Goal: Task Accomplishment & Management: Manage account settings

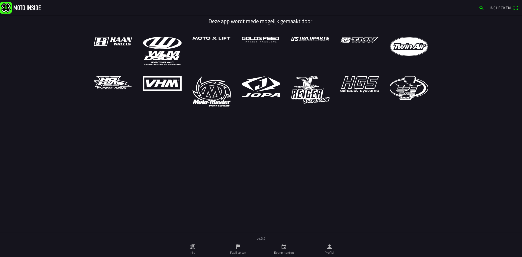
click at [320, 251] on link "Profiel" at bounding box center [330, 249] width 46 height 15
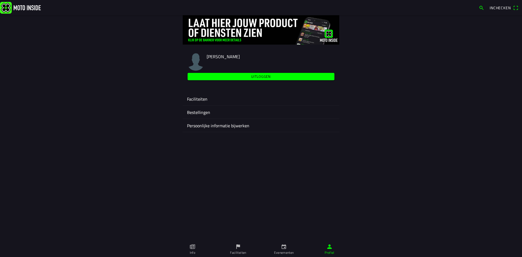
click at [230, 101] on ion-label "Faciliteiten" at bounding box center [261, 99] width 148 height 7
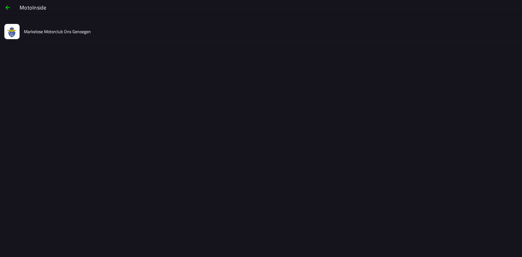
click at [54, 28] on div "Markelose Motorclub Ons Genoegen" at bounding box center [270, 31] width 493 height 19
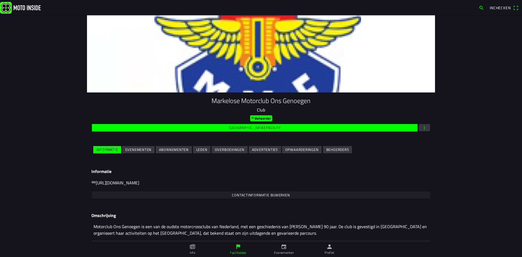
click at [143, 152] on span "Evenementen" at bounding box center [138, 149] width 26 height 7
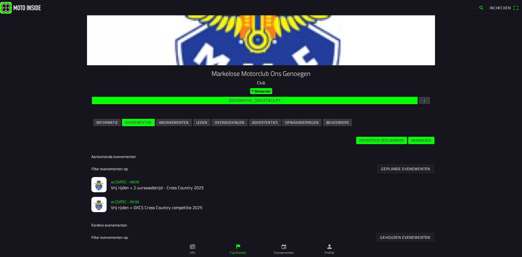
scroll to position [54, 0]
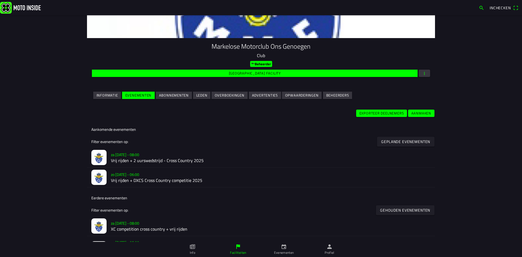
click at [140, 180] on h2 "Vrij rijden + DXCS Cross Country competitie 2025" at bounding box center [271, 180] width 320 height 5
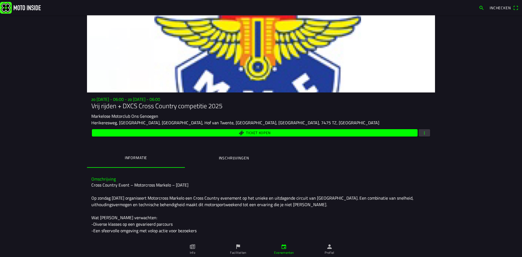
click at [222, 158] on ion-label "Inschrijvingen" at bounding box center [234, 158] width 30 height 6
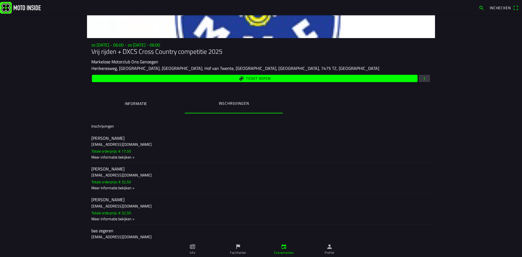
scroll to position [2763, 0]
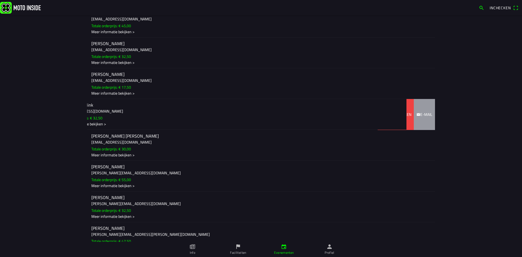
drag, startPoint x: 249, startPoint y: 121, endPoint x: 194, endPoint y: 119, distance: 55.5
click at [194, 119] on ion-item-sliding "Roxy Spenkelink [EMAIL_ADDRESS][DOMAIN_NAME] Totale orderprijs: € 32,50 Meer in…" at bounding box center [261, 114] width 348 height 31
click at [380, 117] on div "Terug betalen" at bounding box center [395, 114] width 31 height 6
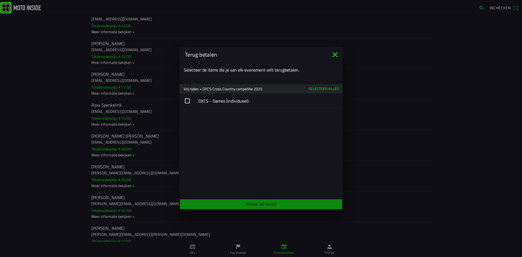
click at [189, 99] on button "button" at bounding box center [260, 100] width 163 height 15
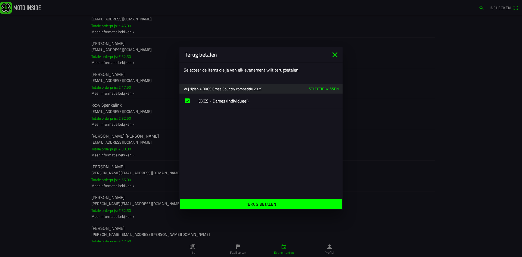
click at [297, 203] on span "Terug betalen" at bounding box center [261, 204] width 154 height 10
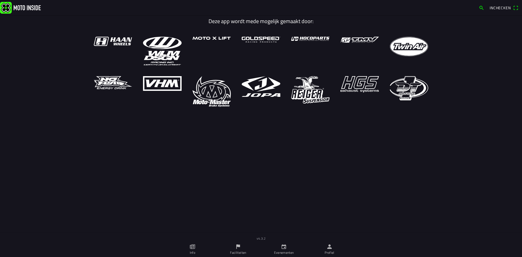
click at [321, 251] on link "Profiel" at bounding box center [330, 249] width 46 height 15
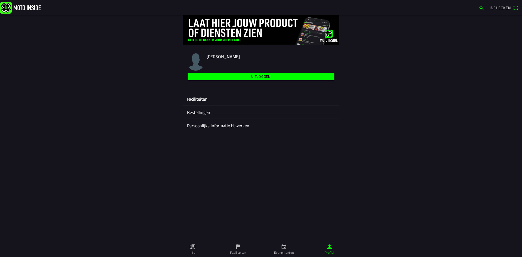
click at [236, 104] on div "Faciliteiten" at bounding box center [261, 98] width 148 height 13
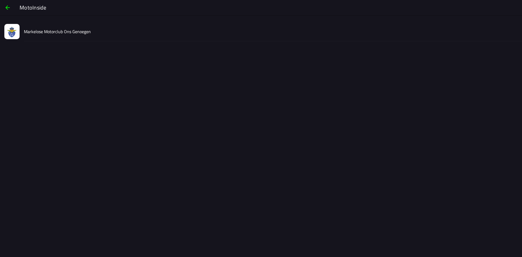
click at [0, 0] on slot "Markelose Motorclub Ons Genoegen" at bounding box center [0, 0] width 0 height 0
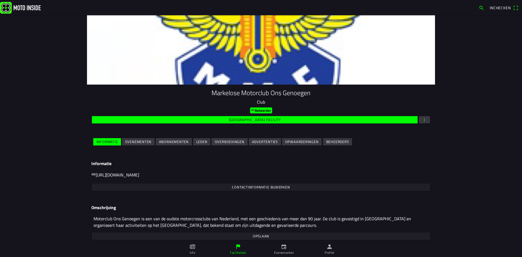
scroll to position [11, 0]
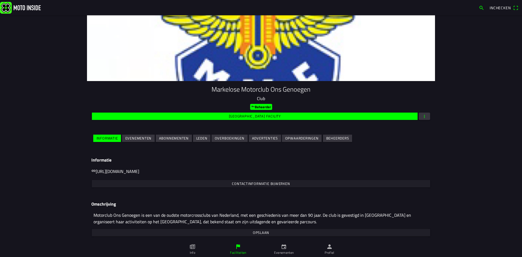
click at [0, 0] on slot "Evenementen" at bounding box center [0, 0] width 0 height 0
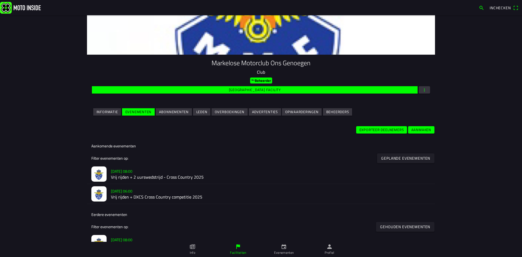
scroll to position [54, 0]
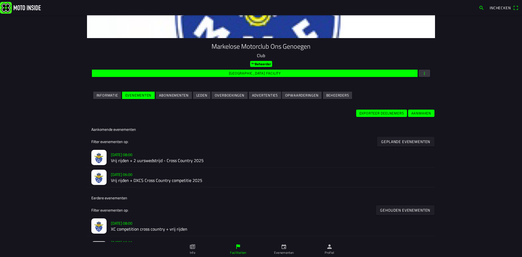
click at [147, 160] on h2 "Vrij rijden + 2 uurswedstrijd - Cross Country 2025" at bounding box center [271, 160] width 320 height 5
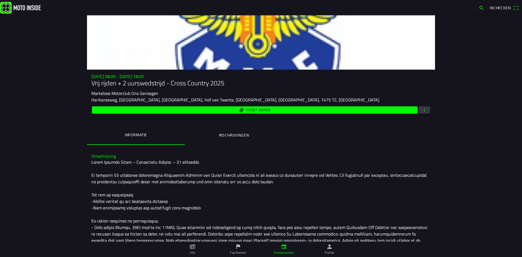
scroll to position [54, 0]
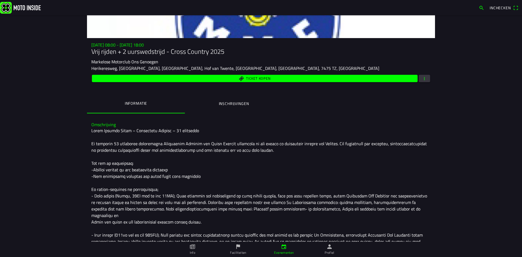
click at [423, 80] on span "button" at bounding box center [424, 78] width 5 height 7
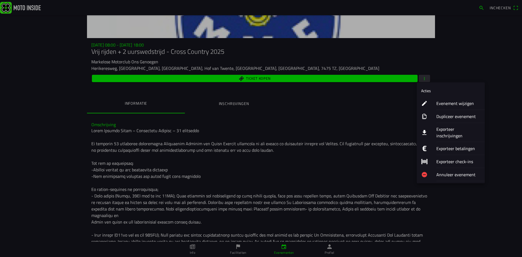
click at [455, 131] on ion-label "Exporteer inschrijvingen" at bounding box center [458, 132] width 44 height 13
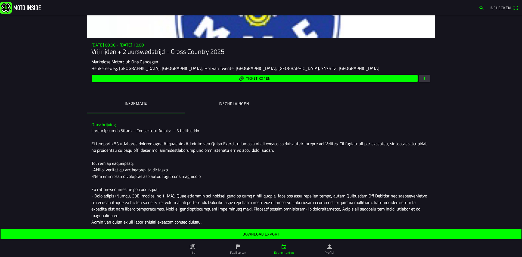
click at [262, 237] on span "Download export" at bounding box center [261, 234] width 512 height 10
click at [0, 0] on slot "Download export" at bounding box center [0, 0] width 0 height 0
drag, startPoint x: 141, startPoint y: 25, endPoint x: 141, endPoint y: 28, distance: 3.0
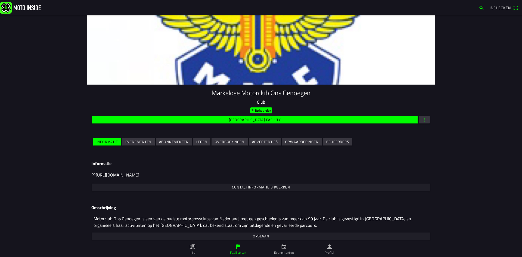
scroll to position [11, 0]
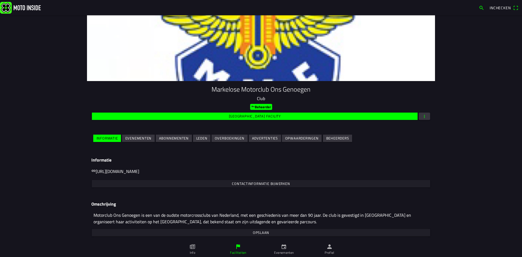
click at [0, 0] on slot "Evenementen" at bounding box center [0, 0] width 0 height 0
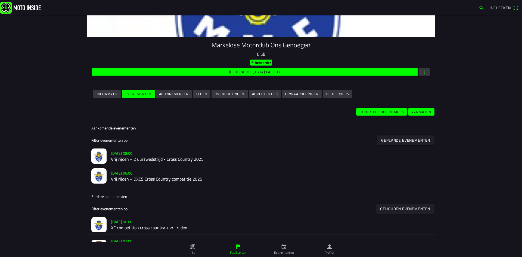
scroll to position [71, 0]
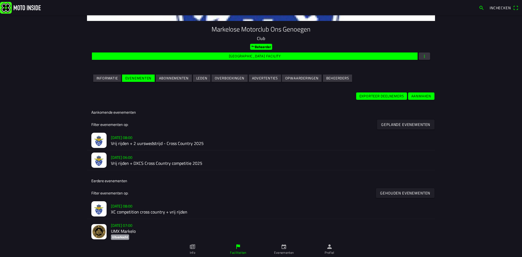
click at [141, 162] on h2 "Vrij rijden + DXCS Cross Country competitie 2025" at bounding box center [271, 163] width 320 height 5
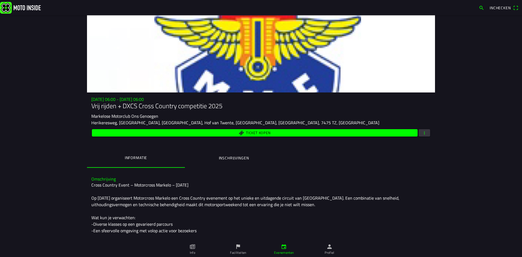
click at [423, 134] on span "button" at bounding box center [424, 132] width 5 height 7
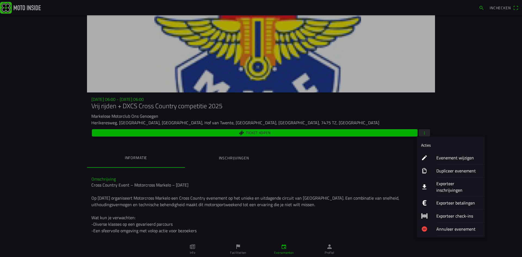
click at [435, 183] on button "Exporteer inschrijvingen" at bounding box center [451, 186] width 68 height 19
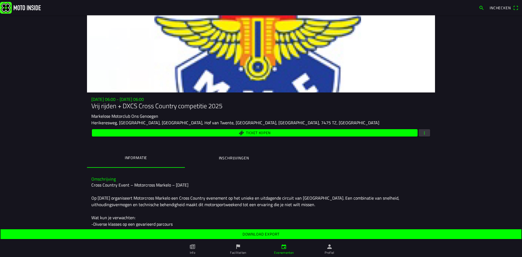
click at [283, 232] on span "Download export" at bounding box center [261, 234] width 512 height 10
